Goal: Task Accomplishment & Management: Use online tool/utility

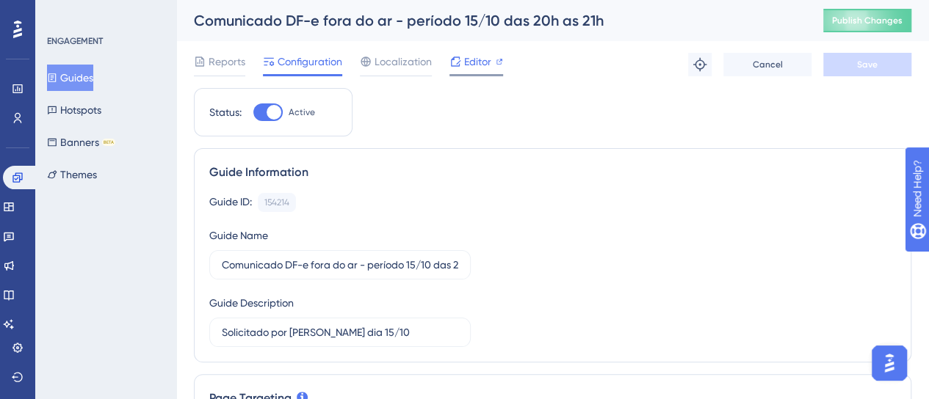
click at [479, 64] on span "Editor" at bounding box center [477, 62] width 27 height 18
click at [892, 20] on span "Publish Changes" at bounding box center [867, 21] width 70 height 12
click at [90, 81] on button "Guides" at bounding box center [70, 78] width 46 height 26
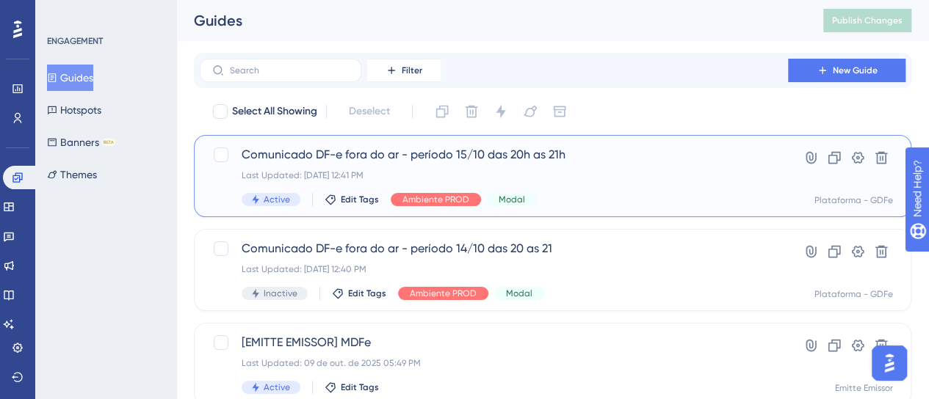
click at [531, 161] on span "Comunicado DF-e fora do ar - período 15/10 das 20h as 21h" at bounding box center [494, 155] width 504 height 18
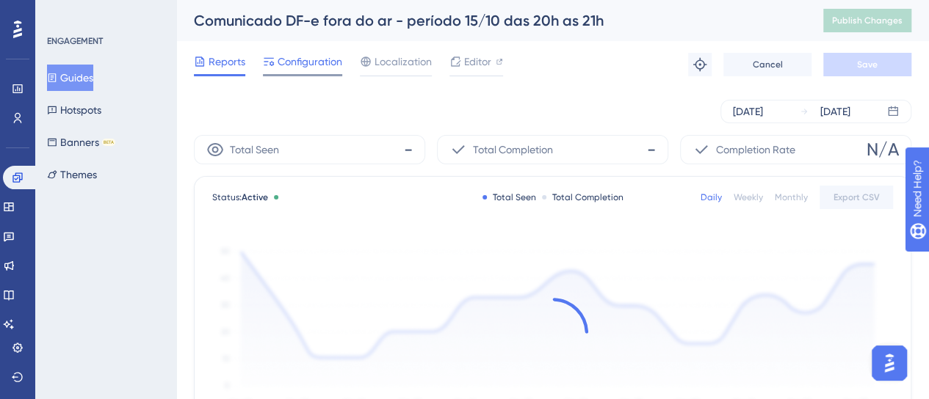
click at [291, 58] on span "Configuration" at bounding box center [309, 62] width 65 height 18
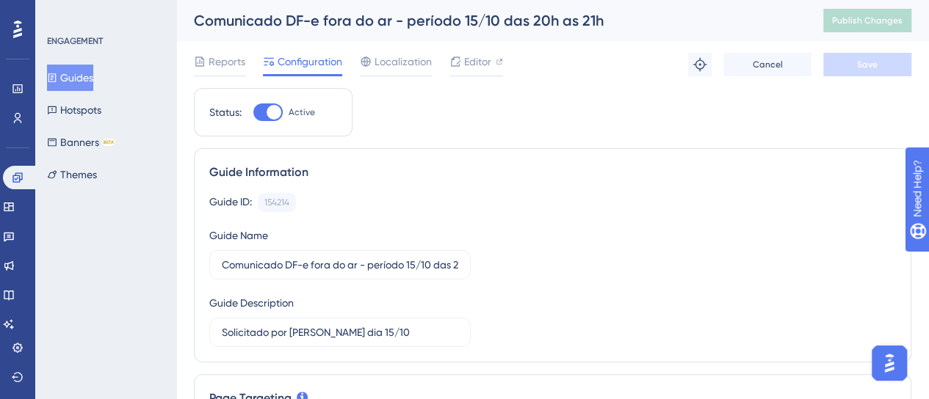
click at [251, 53] on div "Reports Configuration Localization Editor" at bounding box center [348, 64] width 309 height 23
click at [228, 54] on span "Reports" at bounding box center [226, 62] width 37 height 18
